Goal: Task Accomplishment & Management: Manage account settings

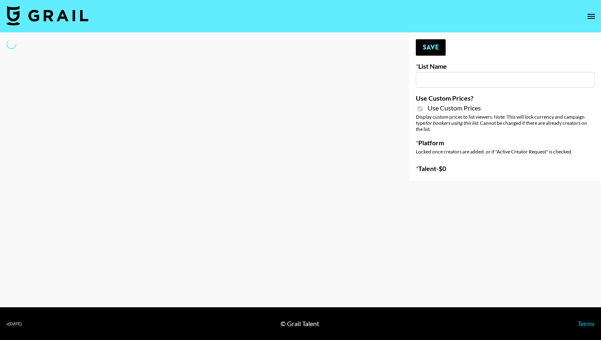
type input "DDG Beauty"
checkbox input "true"
select select "Brand"
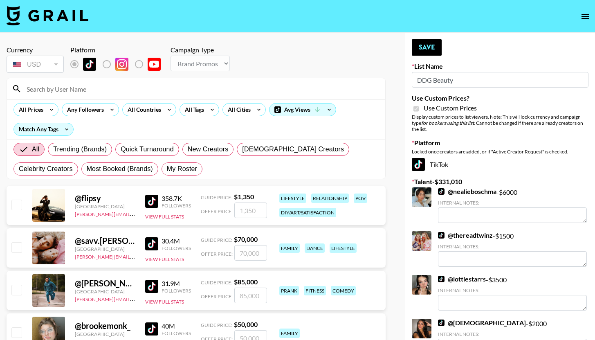
click at [484, 190] on link "@ nealieboschma" at bounding box center [467, 191] width 58 height 8
click at [472, 278] on link "@ lottiestarrs" at bounding box center [462, 279] width 48 height 8
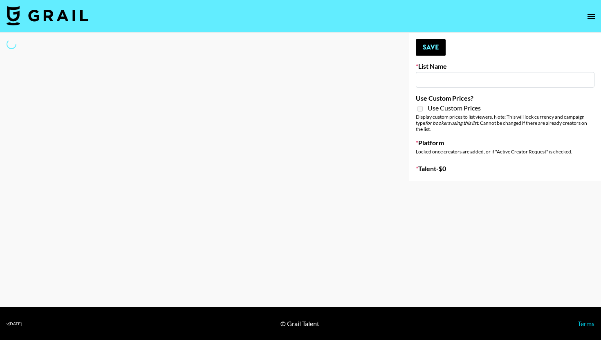
type input "Unreal Management List"
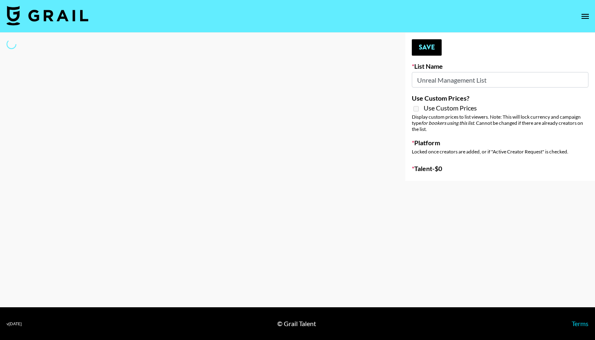
select select "Song"
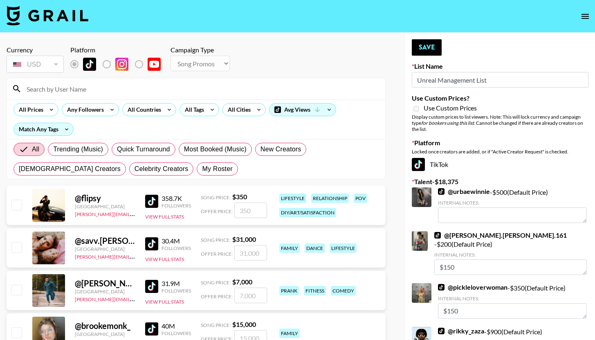
click at [91, 92] on input at bounding box center [201, 88] width 358 height 13
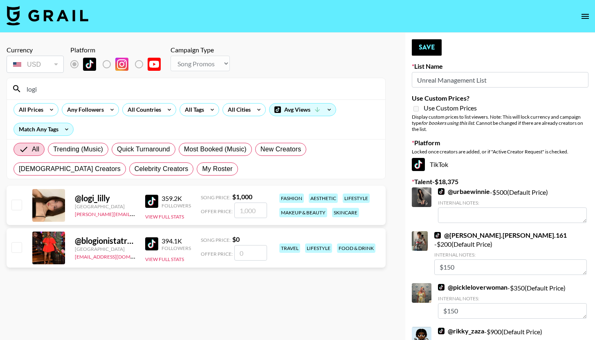
type input "logi"
click at [18, 204] on input "checkbox" at bounding box center [16, 204] width 10 height 10
checkbox input "true"
type input "1000"
click at [18, 207] on input "checkbox" at bounding box center [16, 204] width 10 height 10
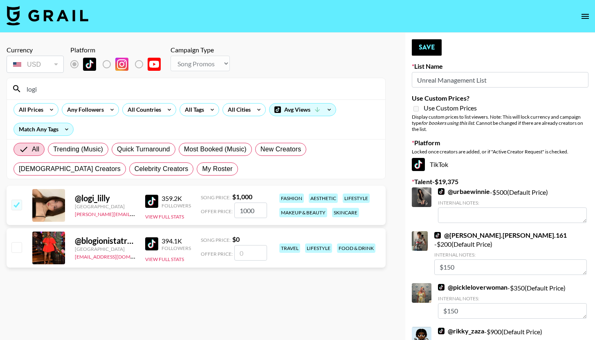
checkbox input "false"
click at [18, 207] on input "checkbox" at bounding box center [16, 204] width 10 height 10
checkbox input "true"
type input "1000"
click at [428, 54] on button "Save" at bounding box center [427, 47] width 30 height 16
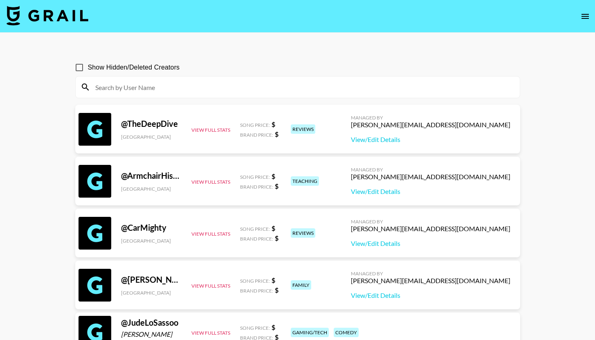
click at [583, 14] on icon "open drawer" at bounding box center [585, 16] width 10 height 10
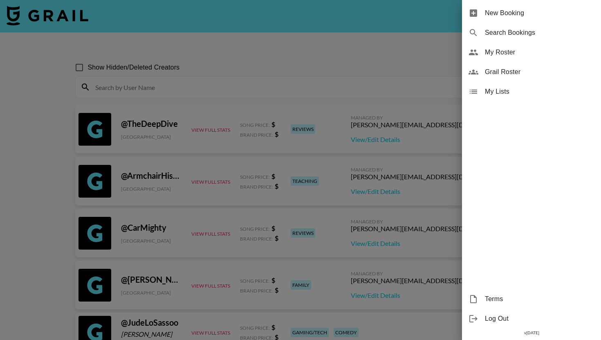
click at [495, 55] on span "My Roster" at bounding box center [540, 52] width 110 height 10
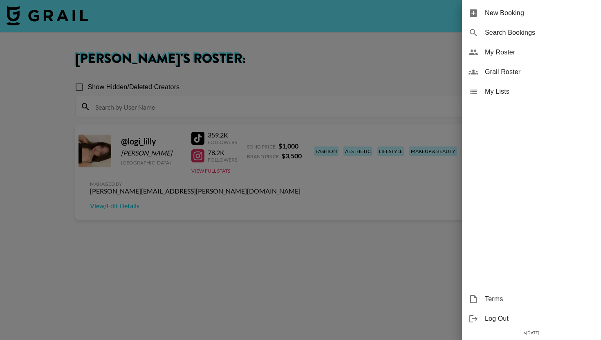
click at [371, 89] on div at bounding box center [300, 170] width 601 height 340
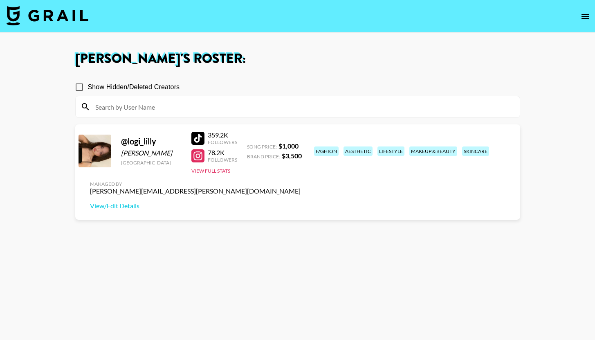
click at [307, 174] on div "Managed By emily.vang@grail-talent.com View/Edit Details" at bounding box center [195, 195] width 224 height 42
click at [300, 202] on link "View/Edit Details" at bounding box center [195, 206] width 211 height 8
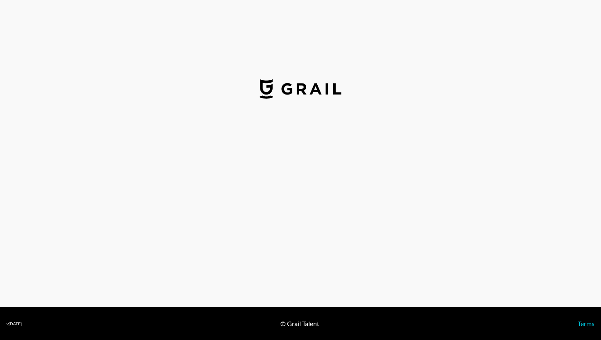
select select "USD"
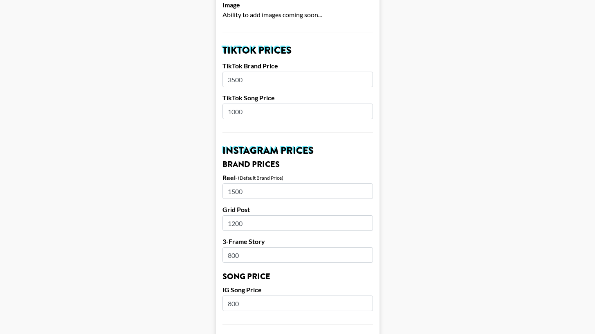
scroll to position [270, 0]
